Goal: Task Accomplishment & Management: Manage account settings

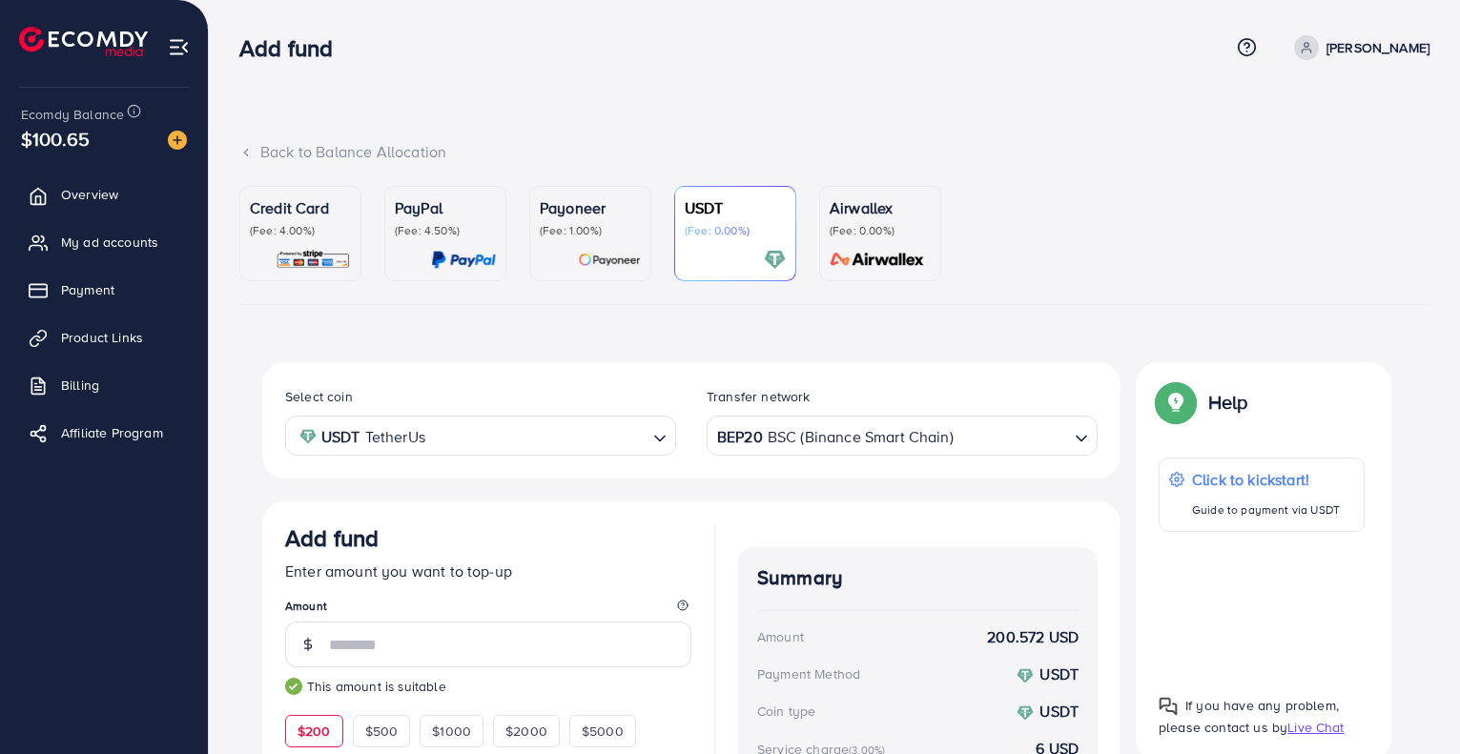
scroll to position [305, 0]
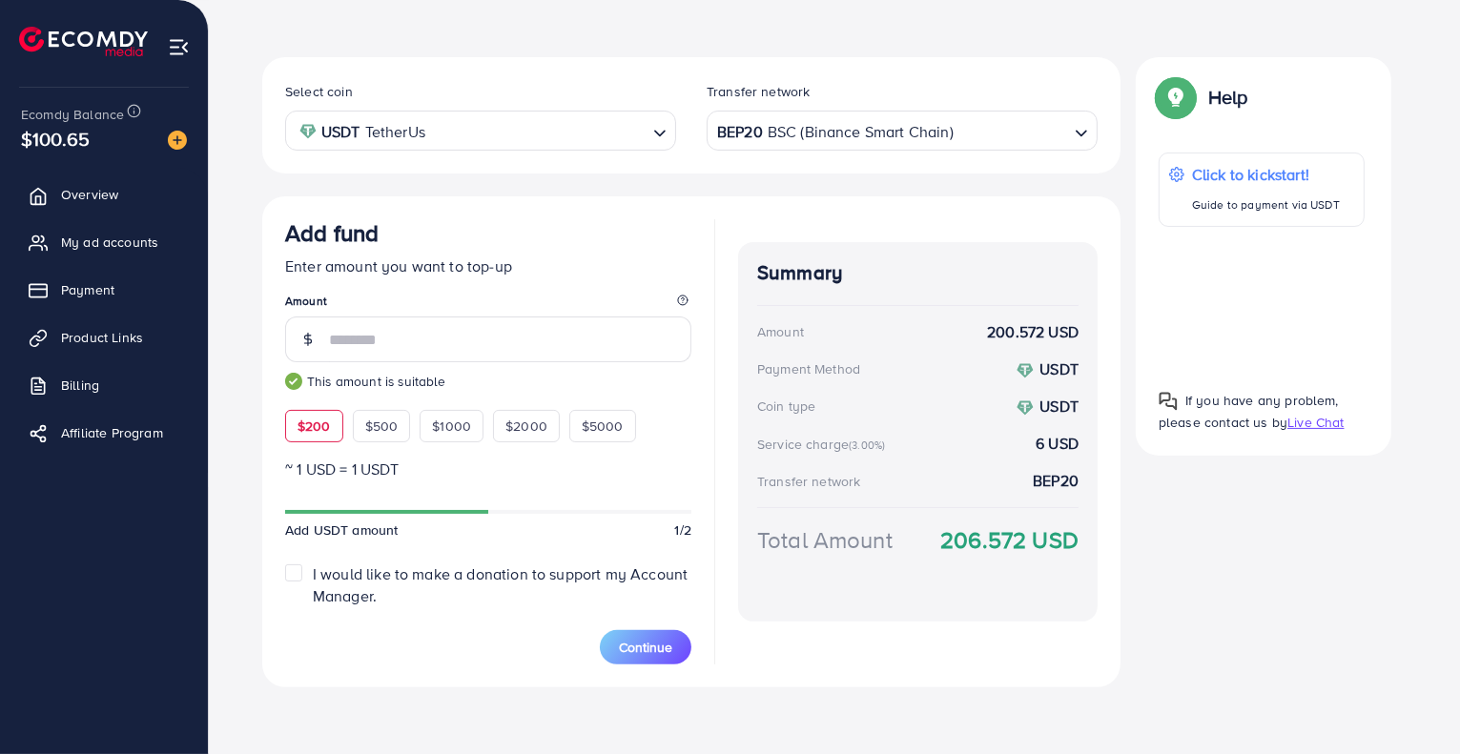
click at [94, 302] on link "Payment" at bounding box center [103, 290] width 179 height 38
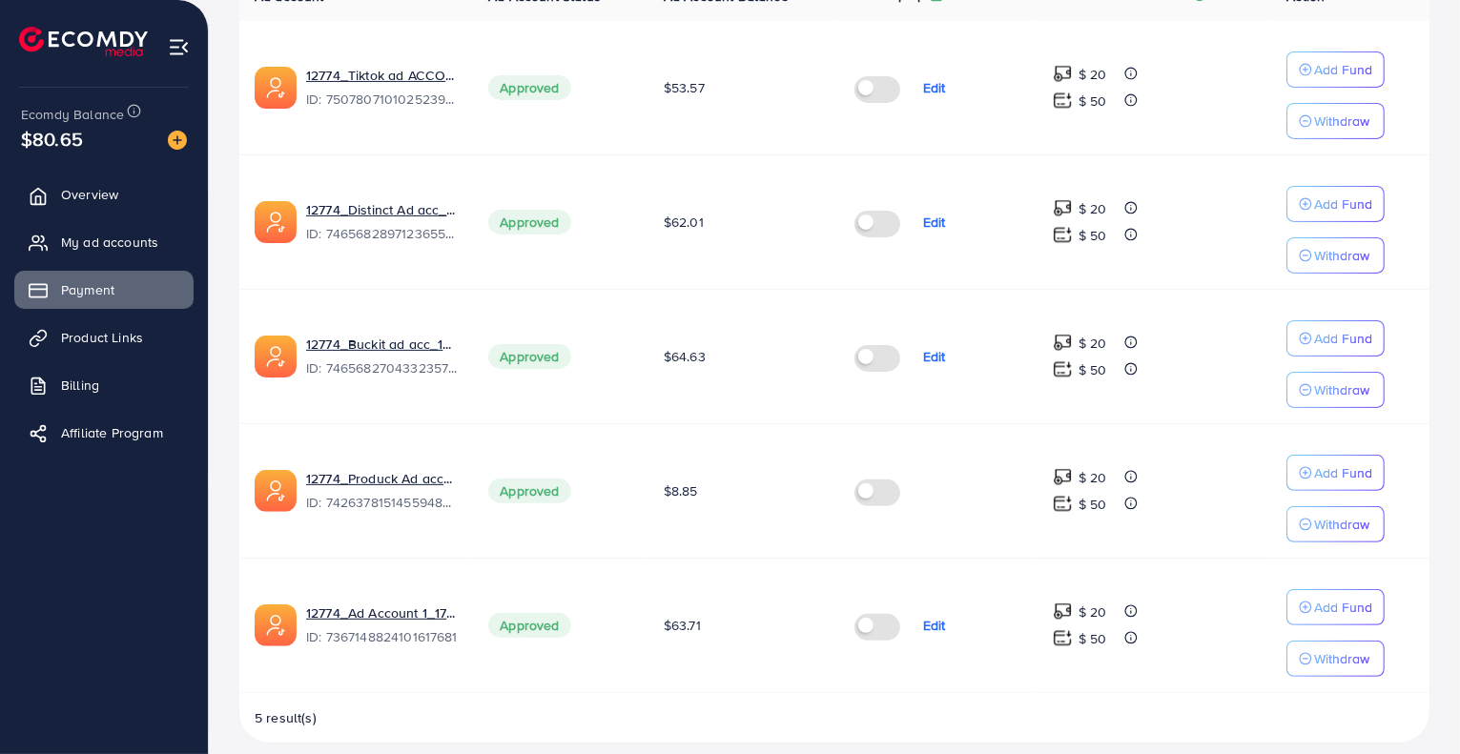
scroll to position [496, 0]
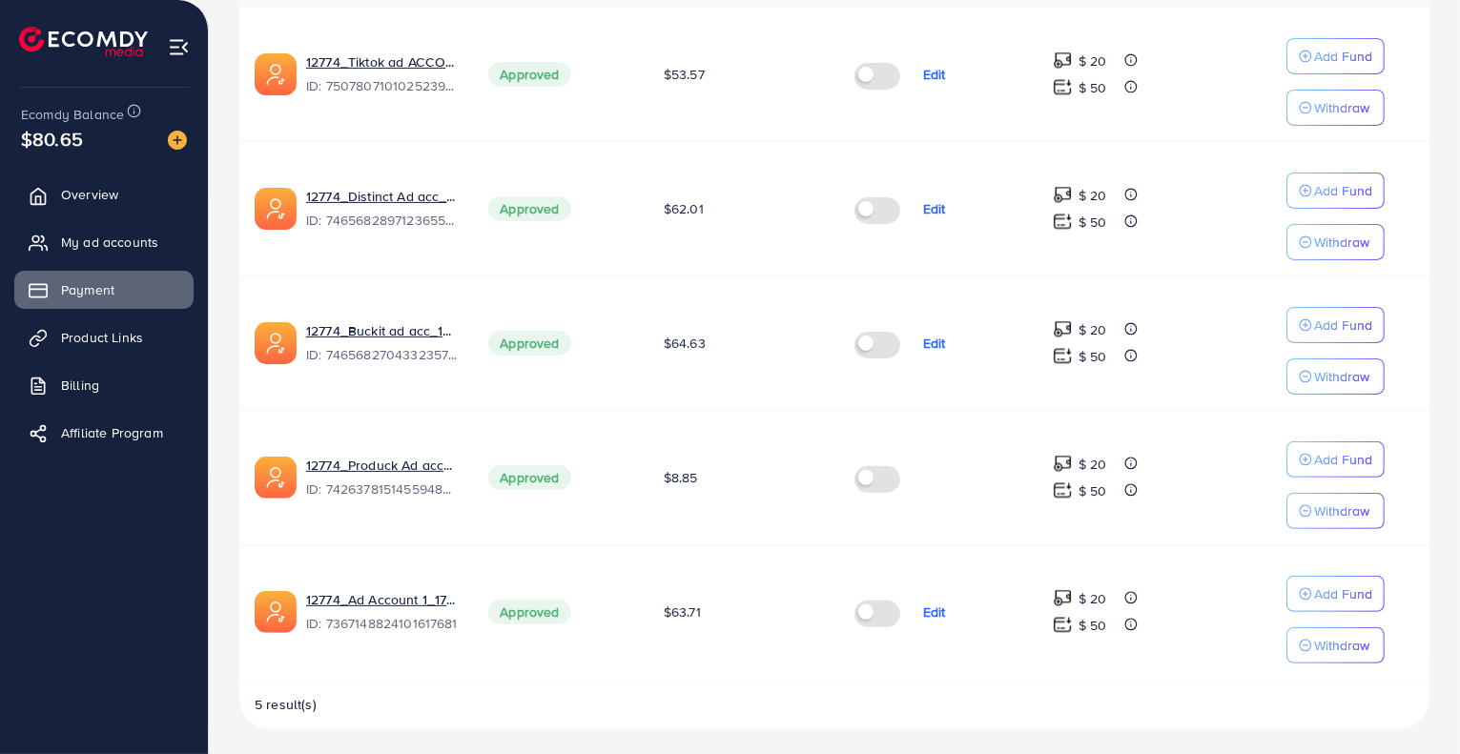
click at [411, 472] on div "12774_Produck Ad account_1729088416169" at bounding box center [382, 468] width 152 height 24
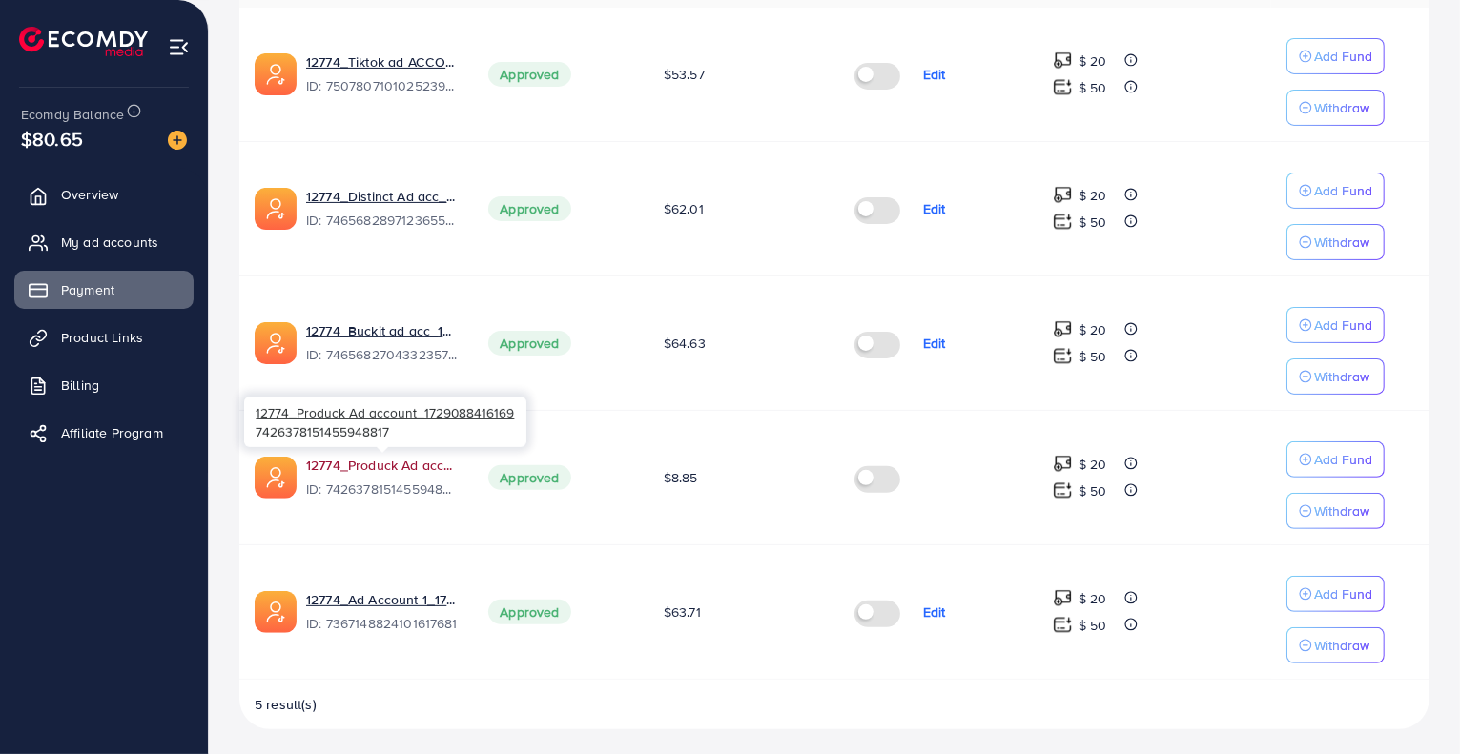
click at [411, 465] on link "12774_Produck Ad account_1729088416169" at bounding box center [382, 465] width 152 height 19
